Goal: Task Accomplishment & Management: Manage account settings

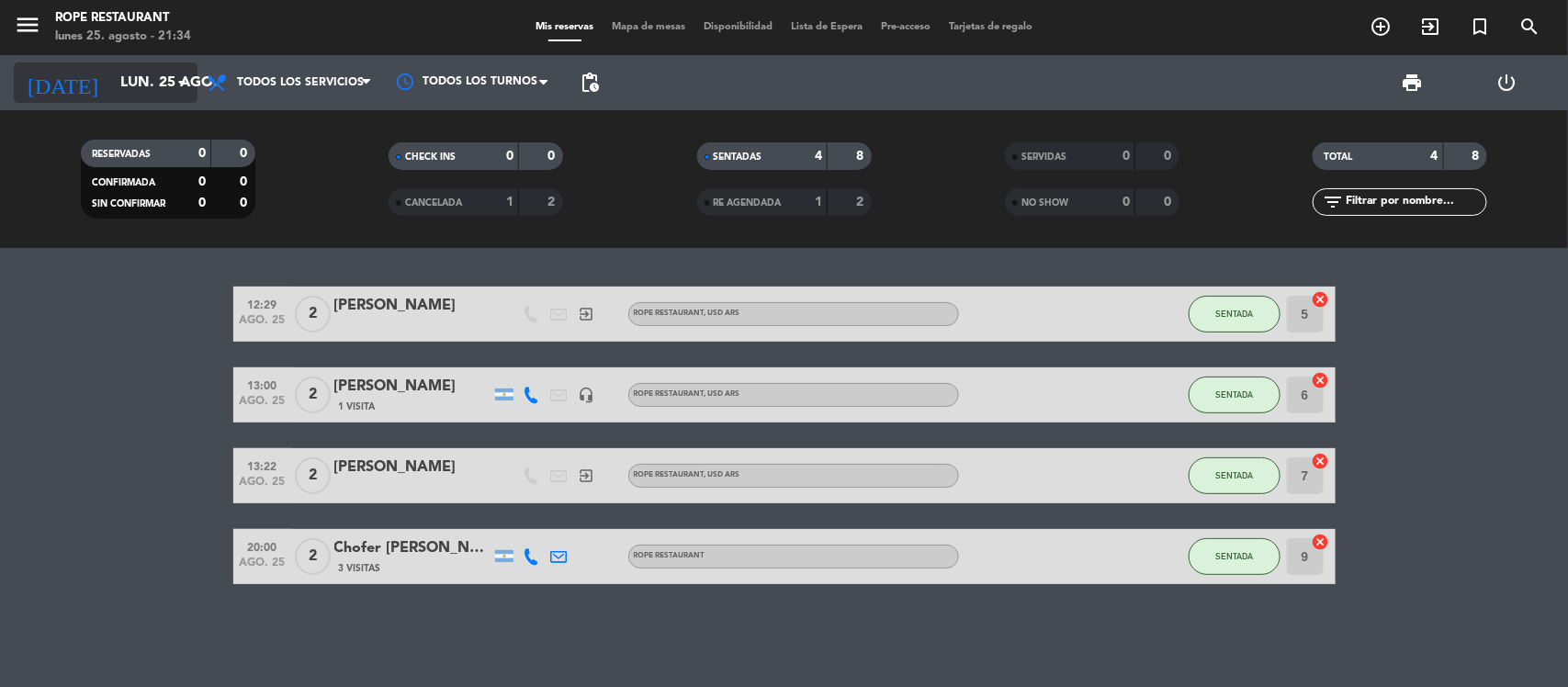
click at [111, 99] on input "lun. 25 ago." at bounding box center [208, 83] width 193 height 36
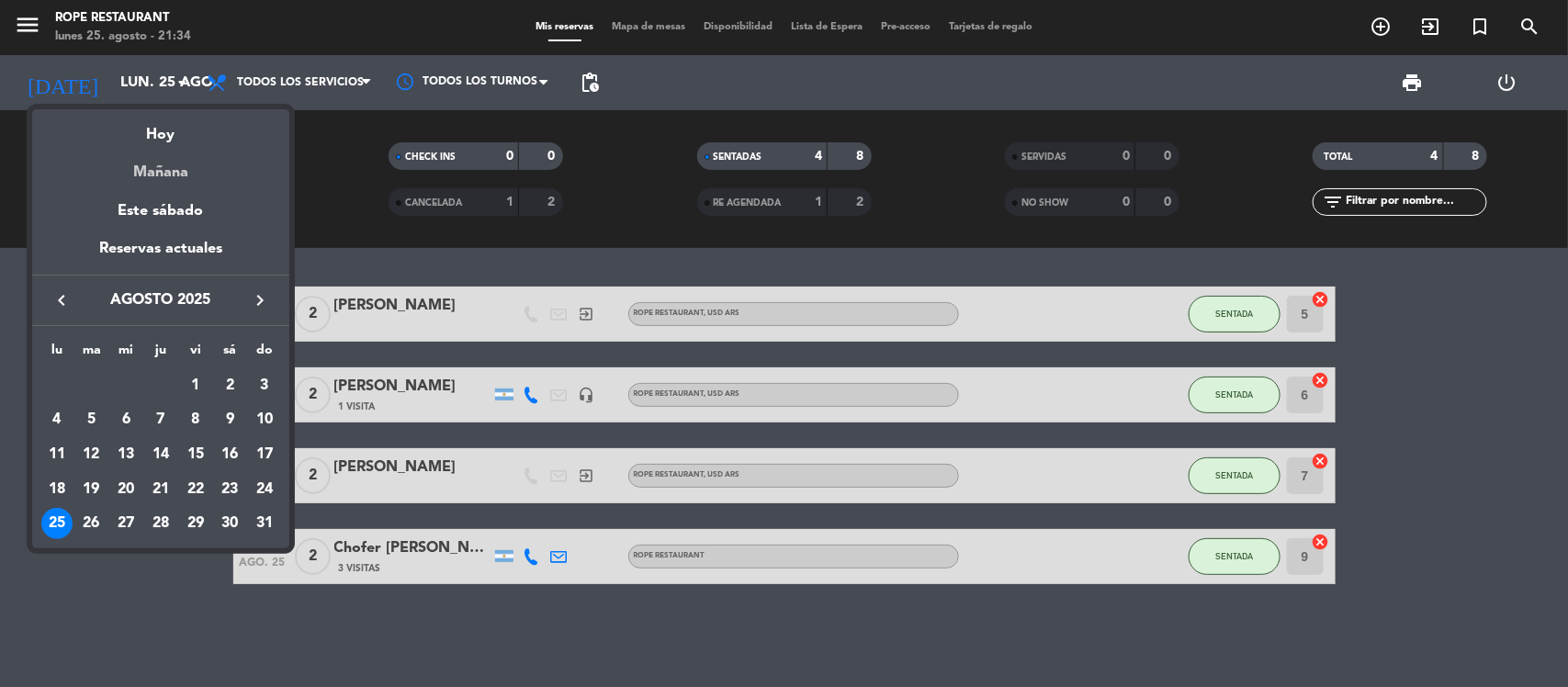
click at [104, 163] on div "Mañana" at bounding box center [160, 165] width 257 height 38
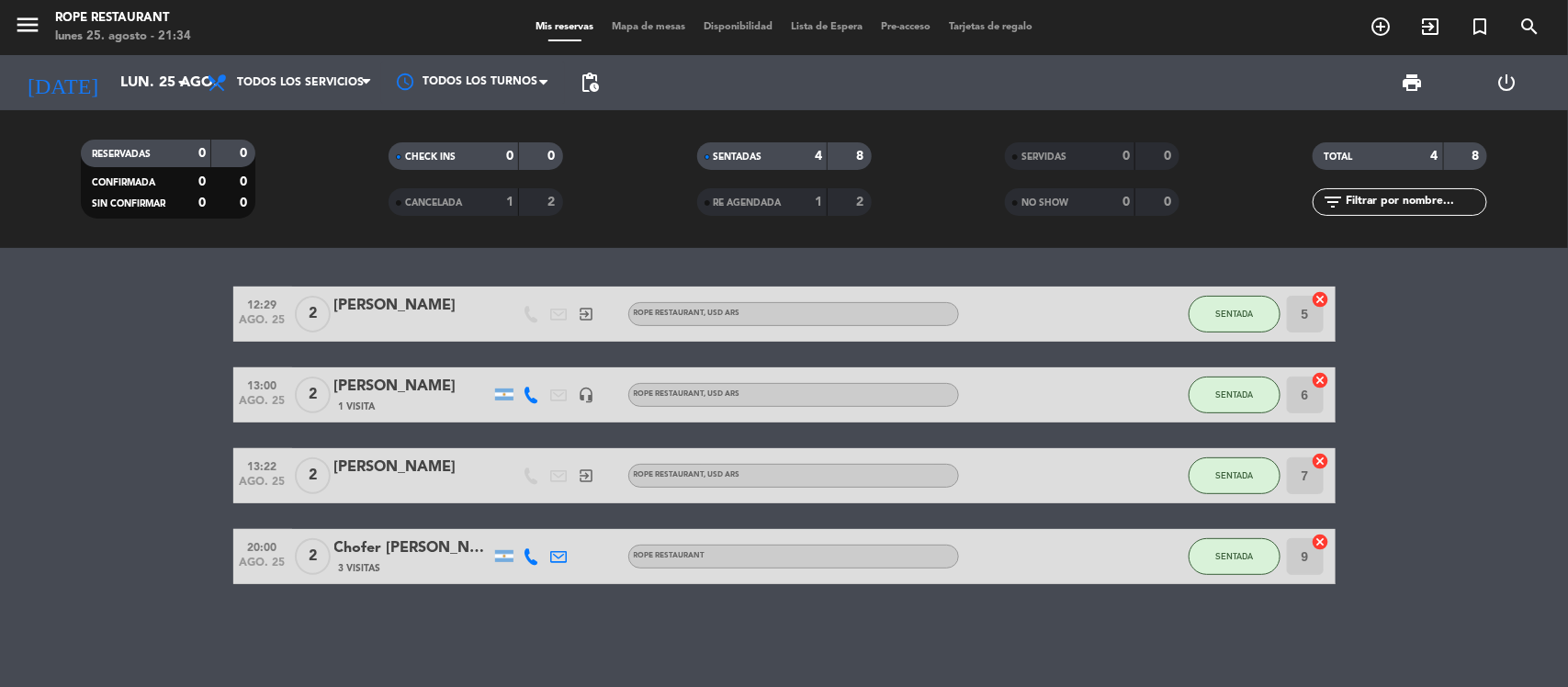
type input "[DATE] ago."
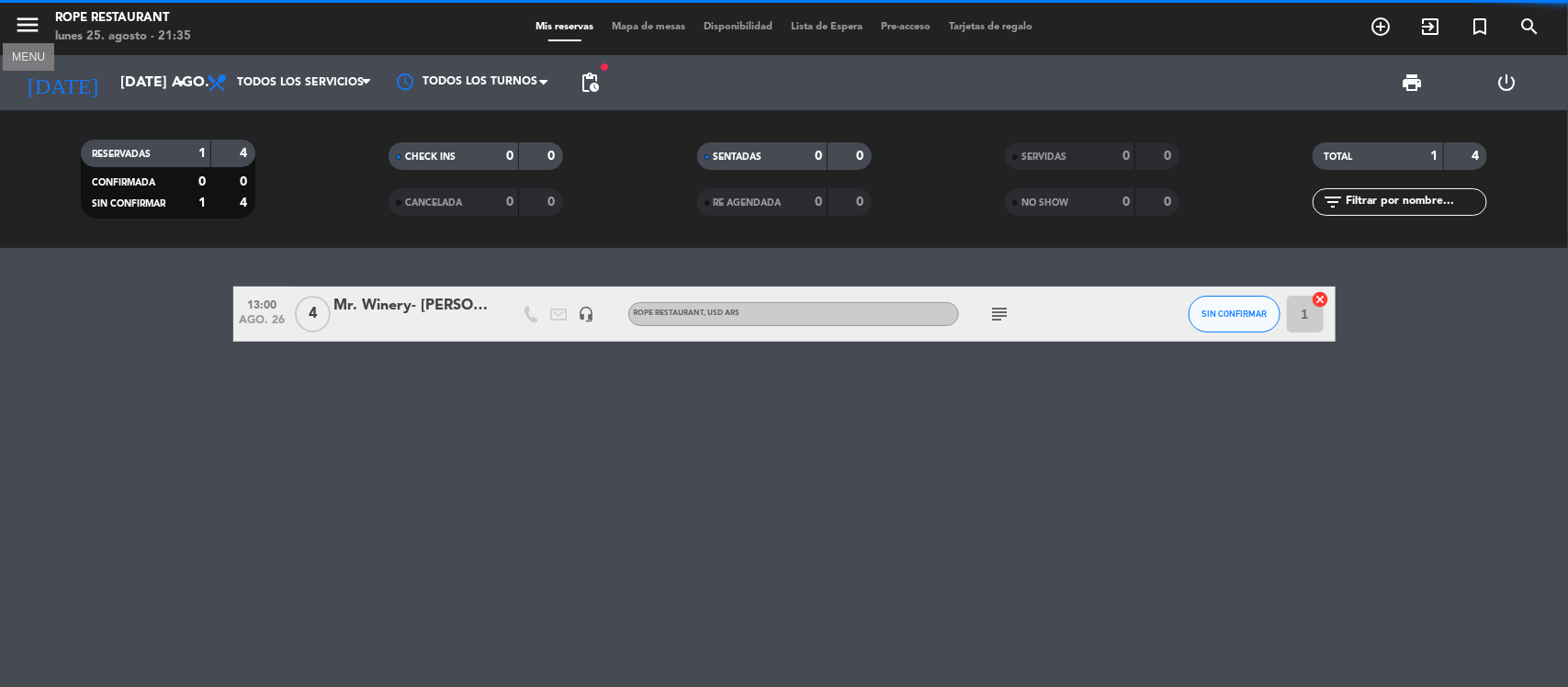
click at [28, 33] on icon "menu" at bounding box center [27, 24] width 27 height 27
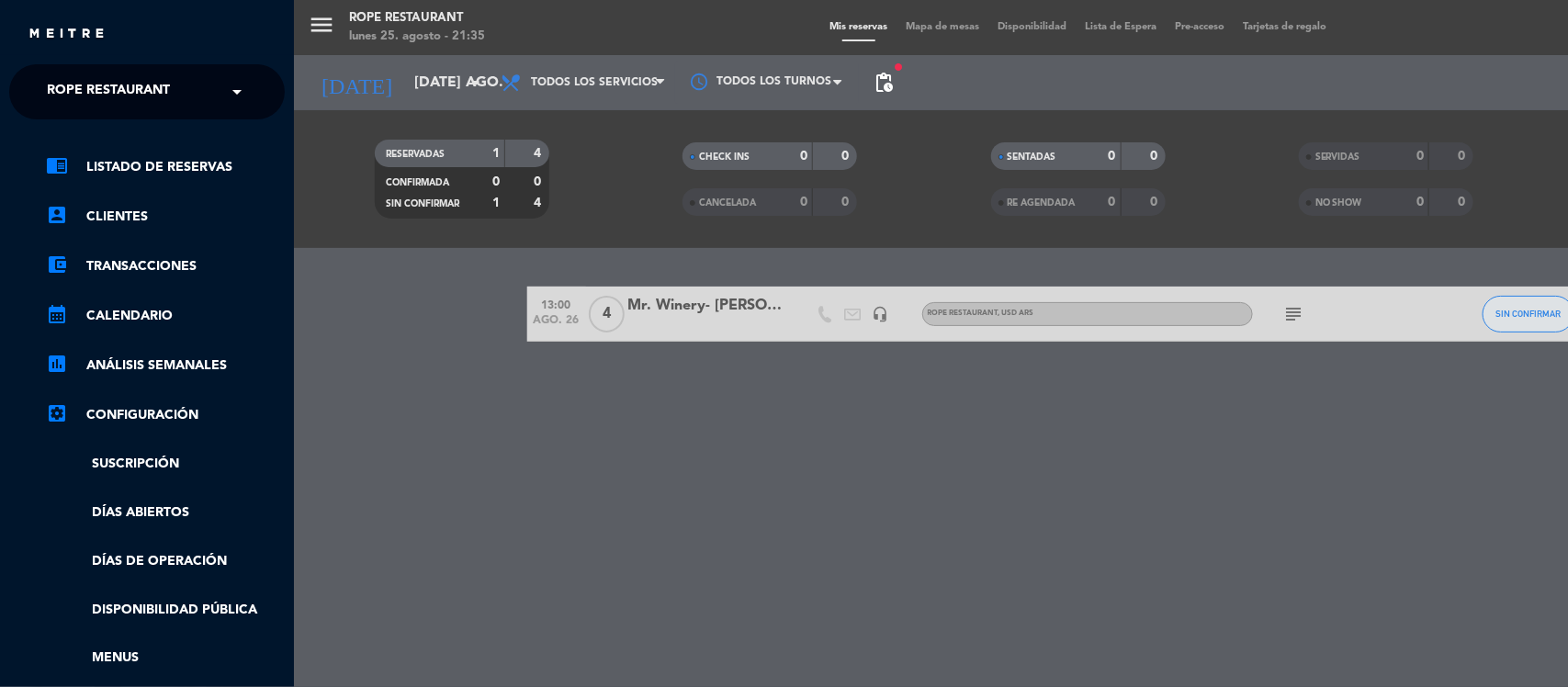
click at [127, 37] on div "close" at bounding box center [153, 33] width 252 height 22
click at [129, 81] on span "Rope restaurant" at bounding box center [108, 91] width 123 height 38
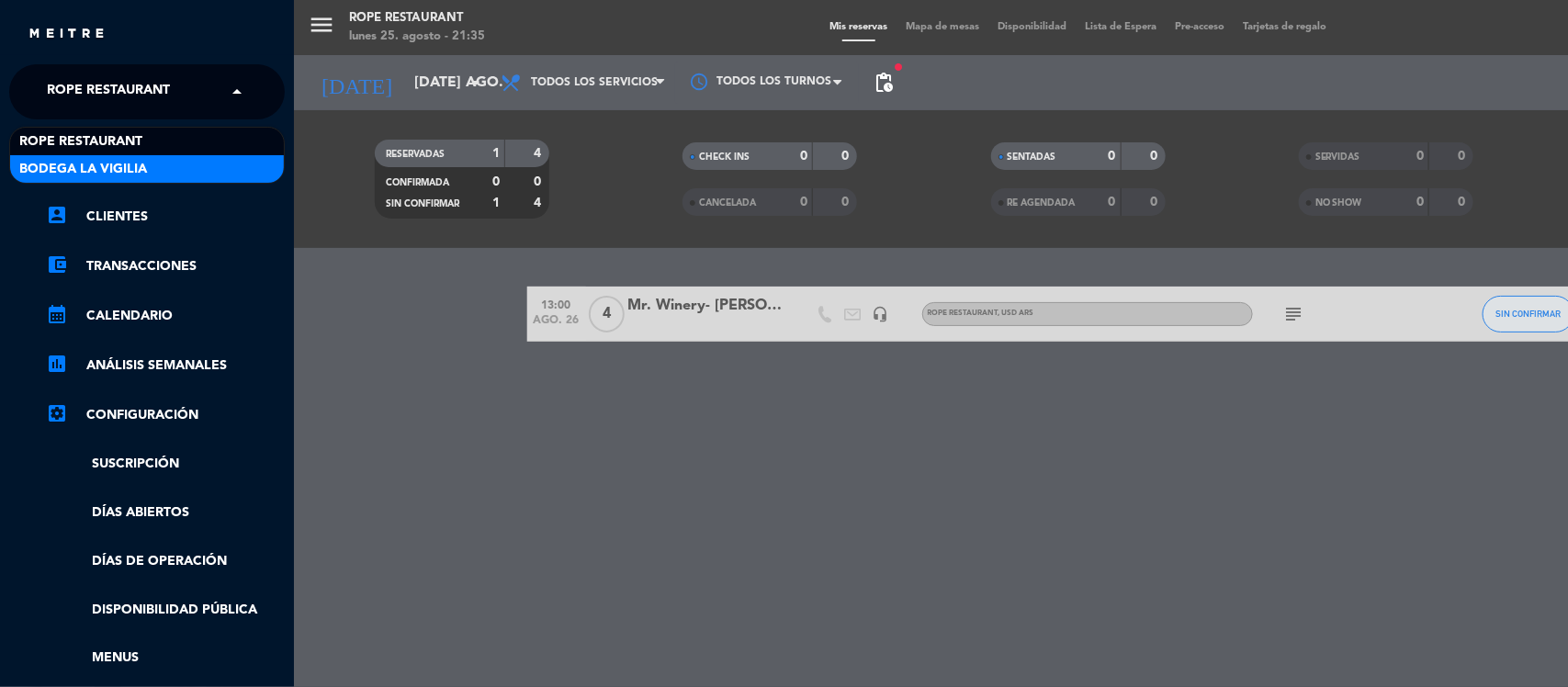
click at [151, 168] on div "Bodega La Vigilia" at bounding box center [147, 169] width 274 height 27
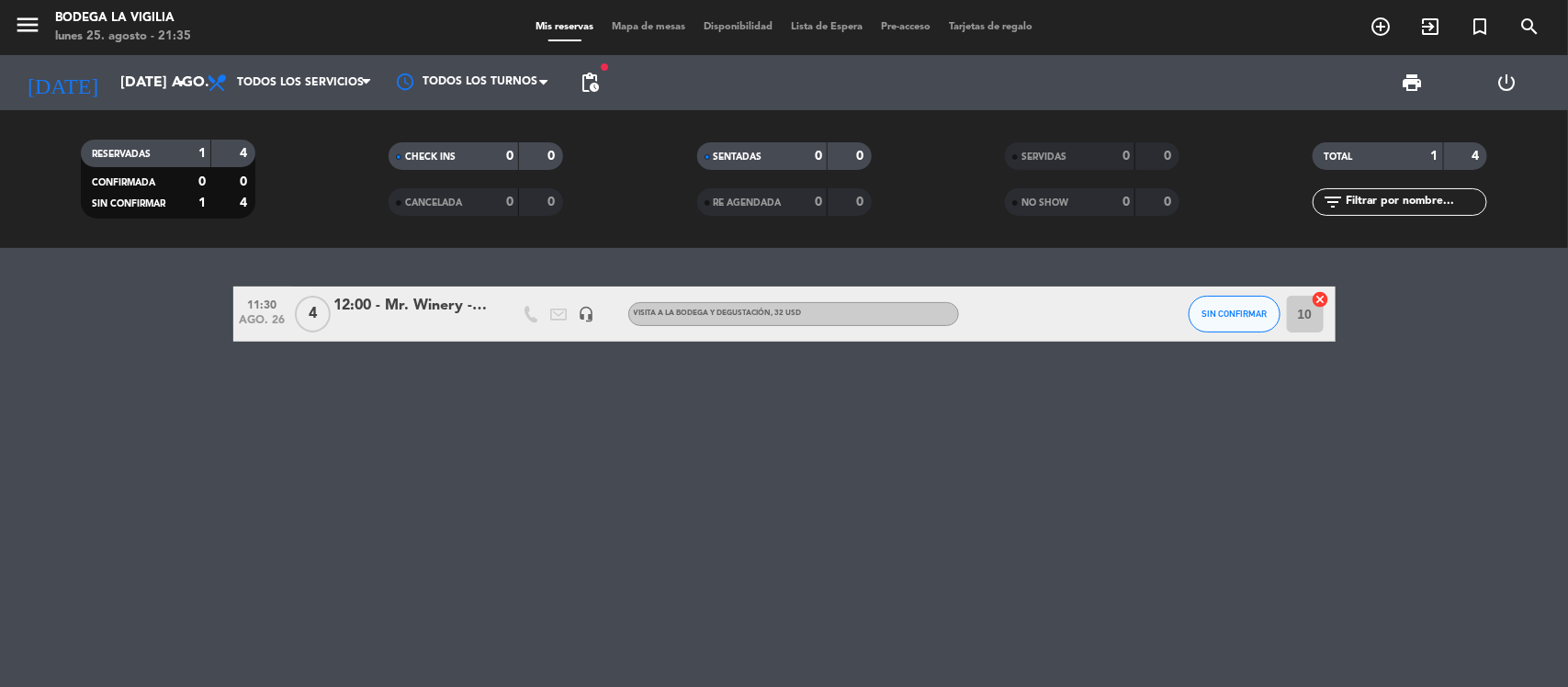
click at [439, 296] on div "12:00 - Mr. Winery - [PERSON_NAME]" at bounding box center [412, 306] width 156 height 23
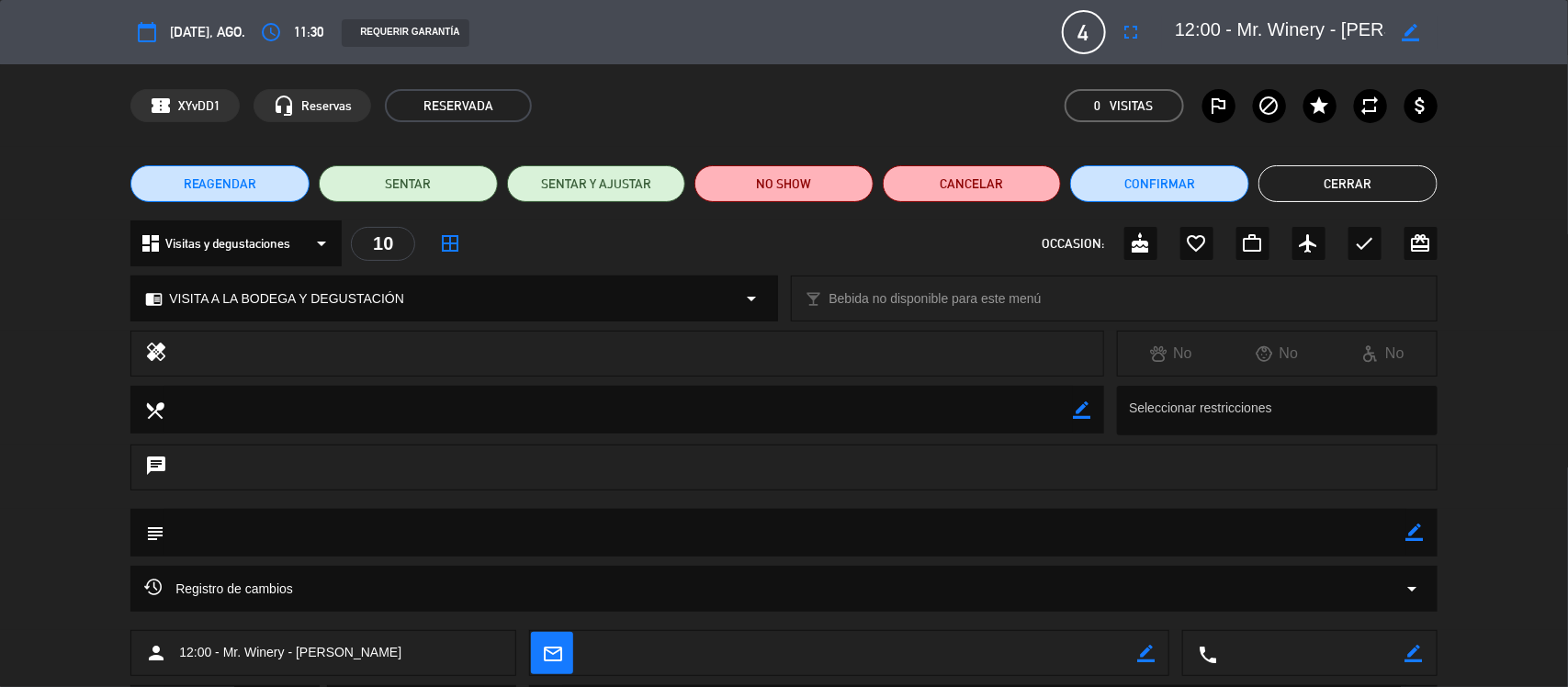
drag, startPoint x: 1267, startPoint y: 12, endPoint x: 1567, endPoint y: 11, distance: 300.0
click at [1567, 11] on div "calendar_today [DATE], ago. access_time 11:30 REQUERIR GARANTÍA 4 12:00 - Mr. W…" at bounding box center [784, 32] width 1568 height 64
drag, startPoint x: 1208, startPoint y: 15, endPoint x: 1214, endPoint y: 33, distance: 19.0
click at [1208, 16] on textarea at bounding box center [1279, 32] width 210 height 33
click at [1334, 32] on textarea at bounding box center [1279, 32] width 210 height 33
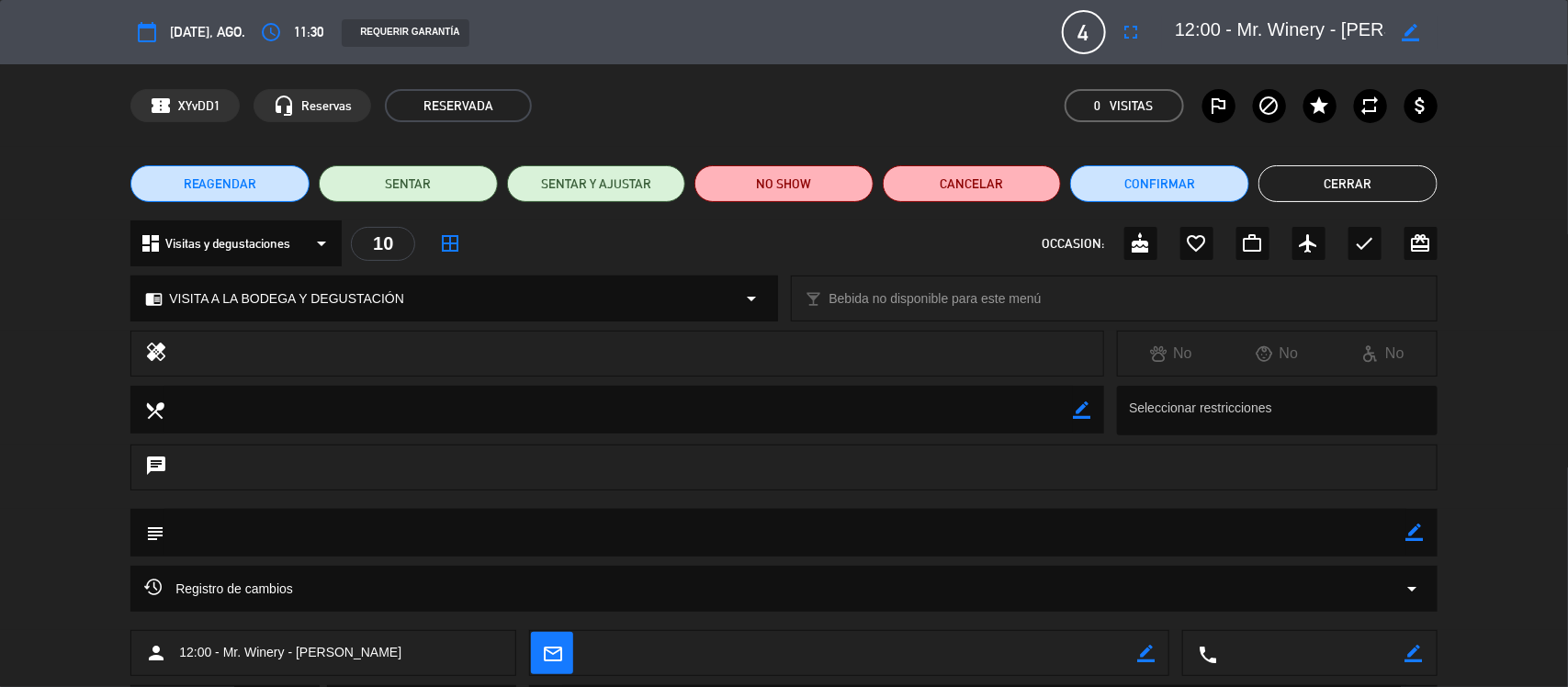
click at [1360, 10] on div "calendar_today [DATE], ago. access_time 11:30 REQUERIR GARANTÍA 4 12:00 - Mr. W…" at bounding box center [784, 31] width 1307 height 44
drag, startPoint x: 1343, startPoint y: 20, endPoint x: 1567, endPoint y: 57, distance: 227.0
click at [1567, 58] on div "calendar_today [DATE], ago. access_time 11:30 REQUERIR GARANTÍA 4 12:00 - Mr. W…" at bounding box center [784, 32] width 1568 height 64
click at [1350, 187] on button "Cerrar" at bounding box center [1347, 184] width 179 height 37
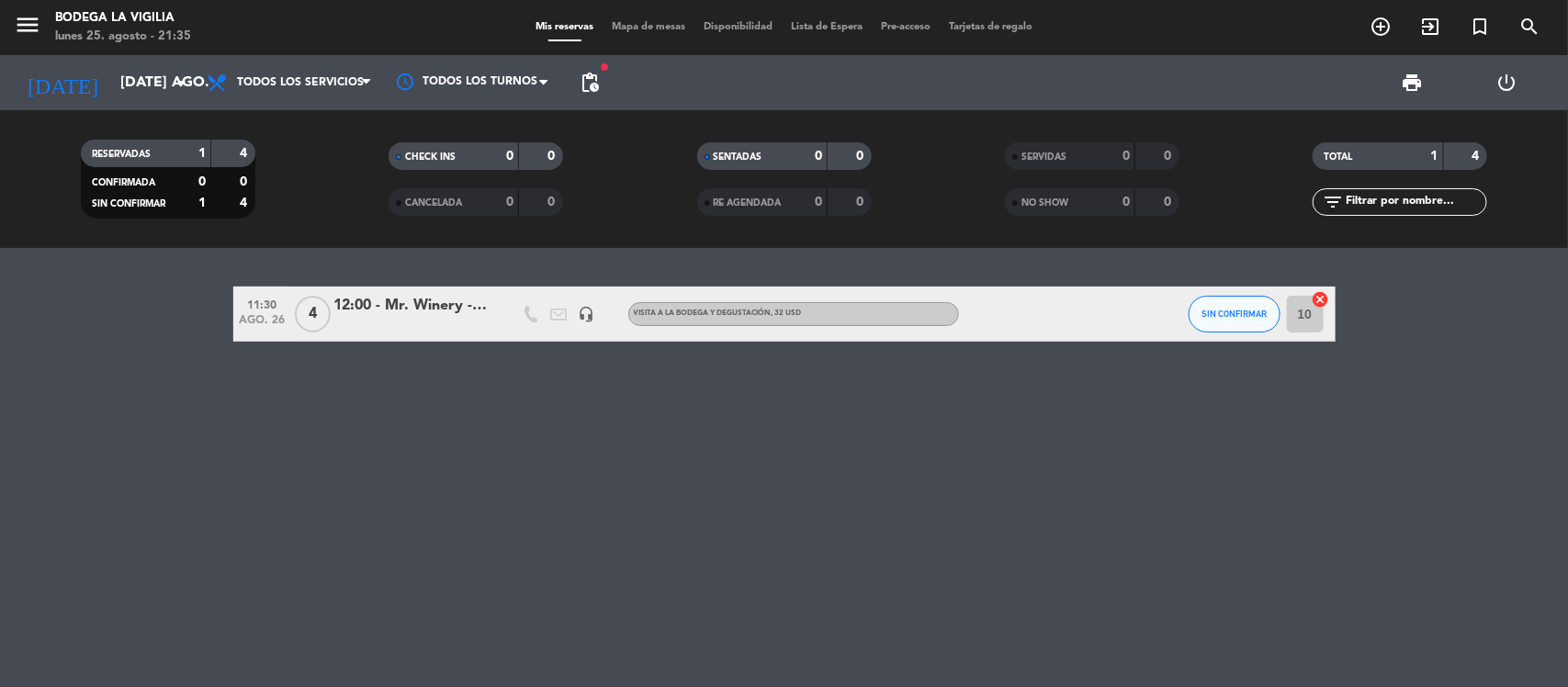
click at [404, 300] on div "12:00 - Mr. Winery - [PERSON_NAME]" at bounding box center [412, 306] width 156 height 23
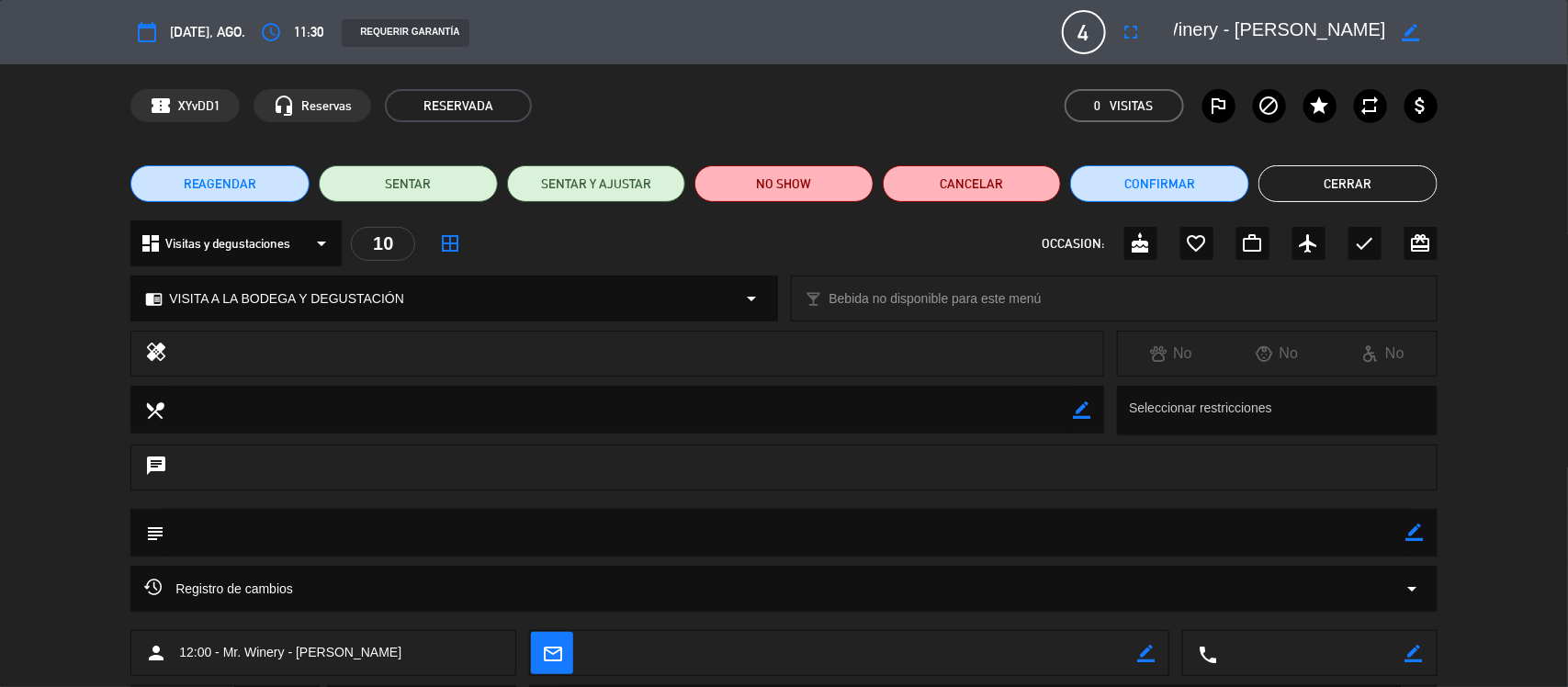
drag, startPoint x: 1323, startPoint y: 27, endPoint x: 1469, endPoint y: 47, distance: 147.4
click at [1469, 47] on div "calendar_today [DATE], ago. access_time 11:30 REQUERIR GARANTÍA 4 12:00 - Mr. W…" at bounding box center [784, 32] width 1568 height 64
click at [1273, 16] on textarea at bounding box center [1279, 32] width 210 height 33
drag, startPoint x: 1273, startPoint y: 16, endPoint x: 1350, endPoint y: 37, distance: 79.8
click at [1350, 37] on textarea at bounding box center [1279, 32] width 210 height 33
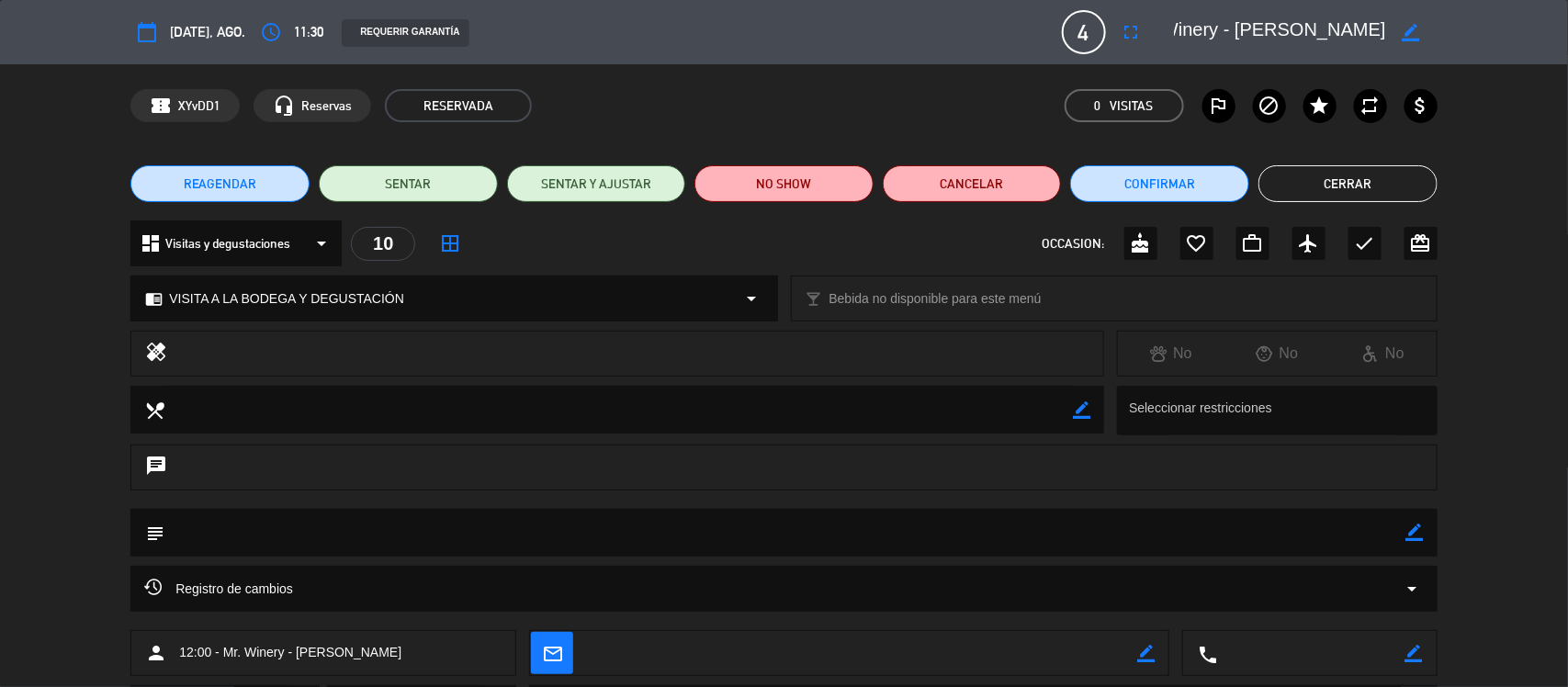
click at [1397, 186] on button "Cerrar" at bounding box center [1347, 184] width 179 height 37
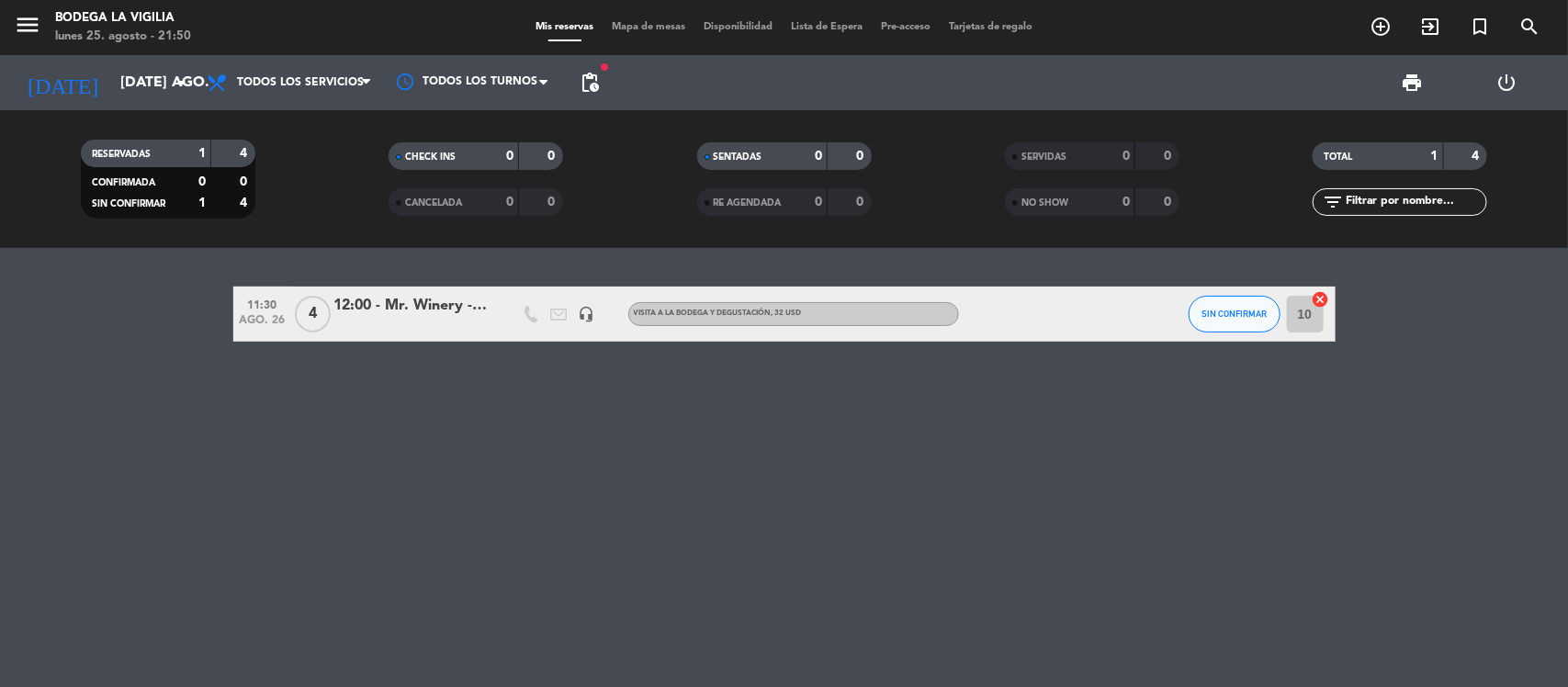
click at [130, 456] on div "11:30 ago. 26 4 12:00 - Mr. Winery - [PERSON_NAME] headset_mic VISITA A LA BODE…" at bounding box center [784, 467] width 1568 height 439
click at [233, 326] on div "11:30 ago. 26" at bounding box center [263, 313] width 59 height 54
click at [102, 327] on bookings-row "11:30 ago. 26 4 12:00 - Mr. Winery - [PERSON_NAME] headset_mic VISITA A LA BODE…" at bounding box center [784, 314] width 1568 height 55
drag, startPoint x: 501, startPoint y: 100, endPoint x: 209, endPoint y: 395, distance: 415.1
click at [209, 395] on div "11:30 ago. 26 4 12:00 - Mr. Winery - [PERSON_NAME] headset_mic VISITA A LA BODE…" at bounding box center [784, 467] width 1568 height 439
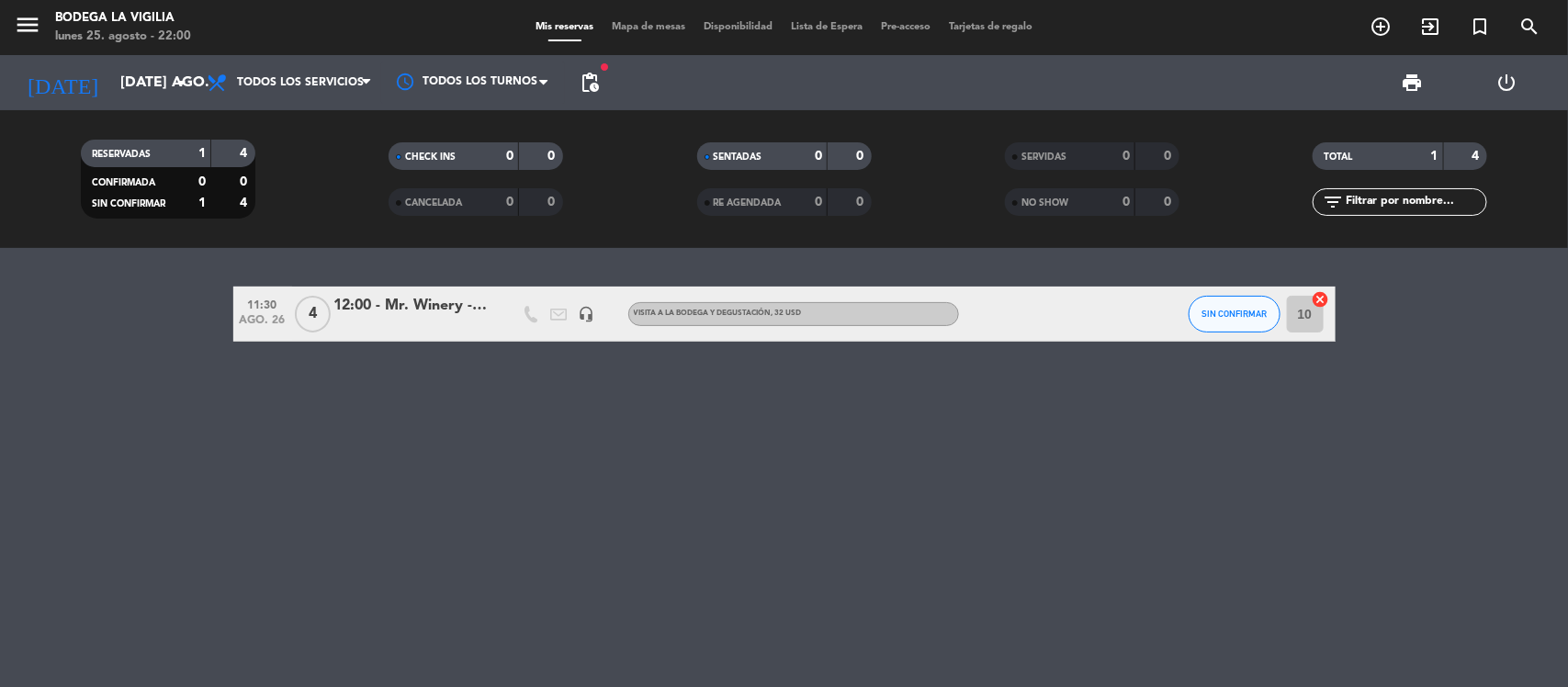
click at [197, 53] on div "menu Bodega La Vigilia lunes 25. agosto - 22:00 Mis reservas Mapa de mesas Disp…" at bounding box center [784, 27] width 1568 height 55
click at [58, 27] on div "lunes 25. agosto - 22:31" at bounding box center [122, 36] width 136 height 19
click at [398, 436] on div "11:30 ago. 26 4 12:00 - Mr. Winery - [PERSON_NAME] headset_mic VISITA A LA BODE…" at bounding box center [784, 467] width 1568 height 439
